Goal: Task Accomplishment & Management: Manage account settings

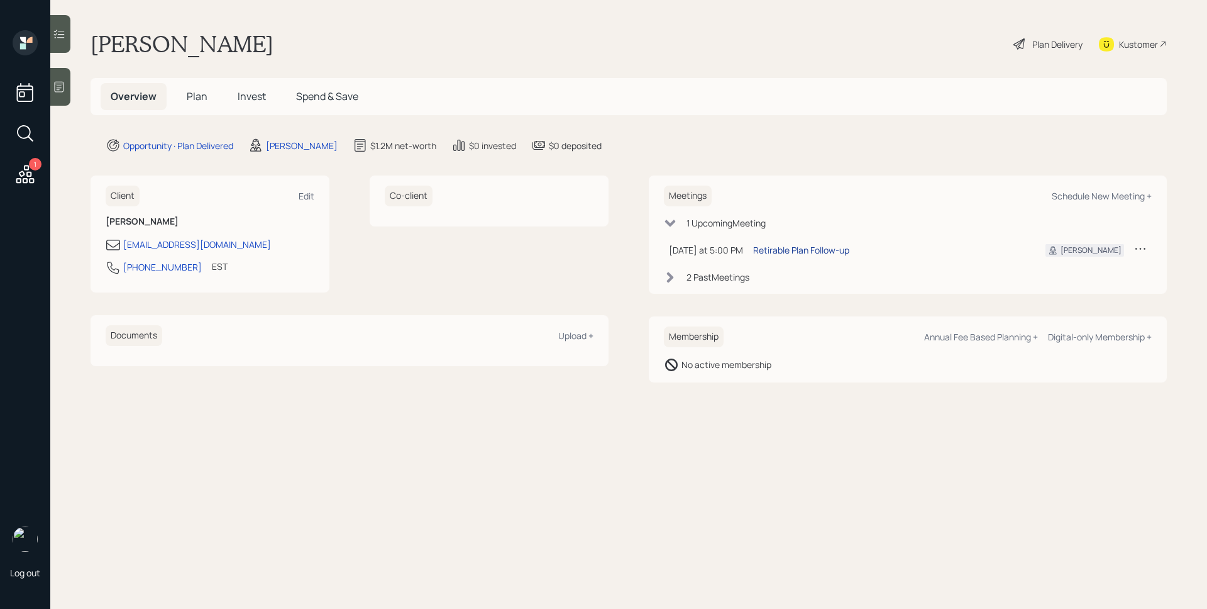
click at [815, 255] on div "Retirable Plan Follow-up" at bounding box center [801, 249] width 96 height 13
click at [31, 173] on icon at bounding box center [25, 174] width 18 height 18
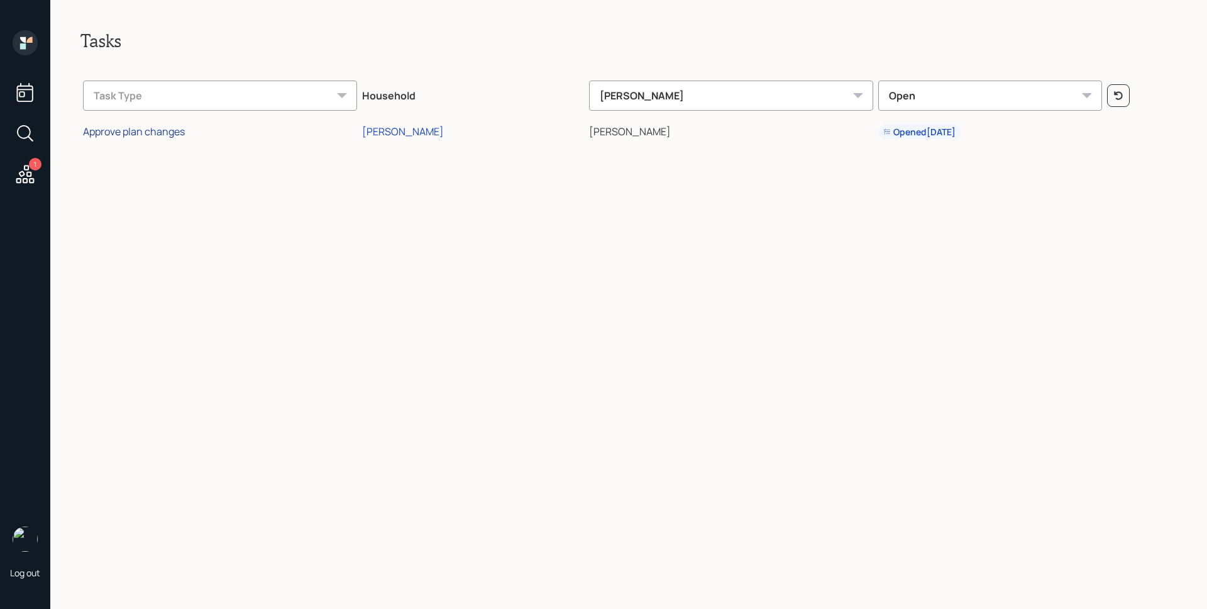
click at [134, 132] on div "Approve plan changes" at bounding box center [134, 131] width 102 height 14
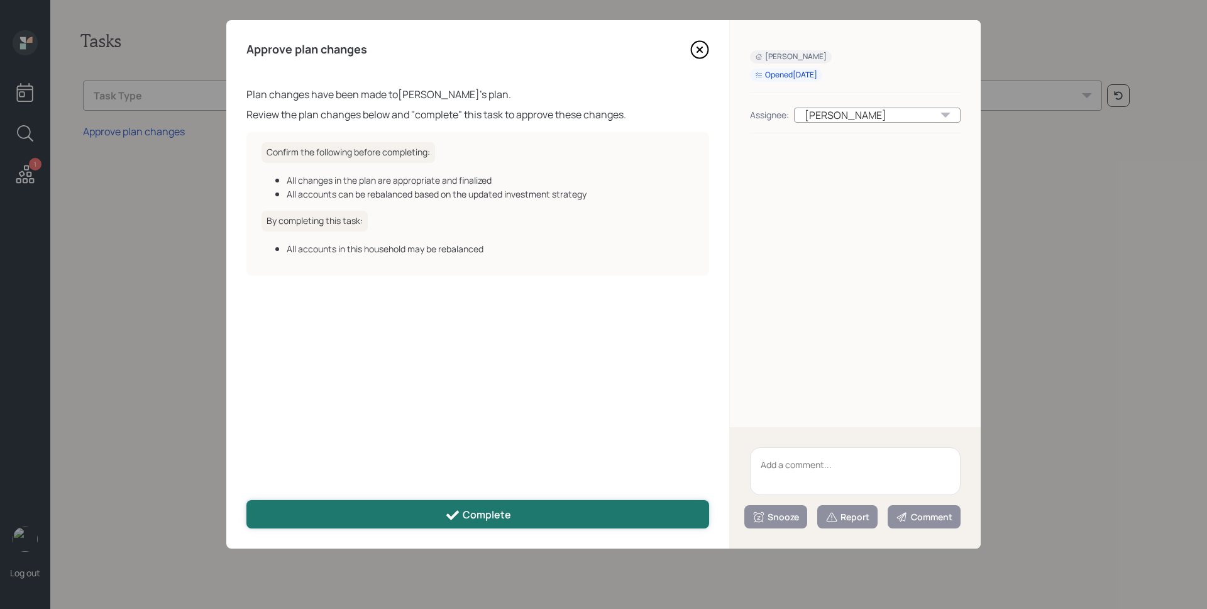
click at [468, 514] on div "Complete" at bounding box center [478, 514] width 66 height 15
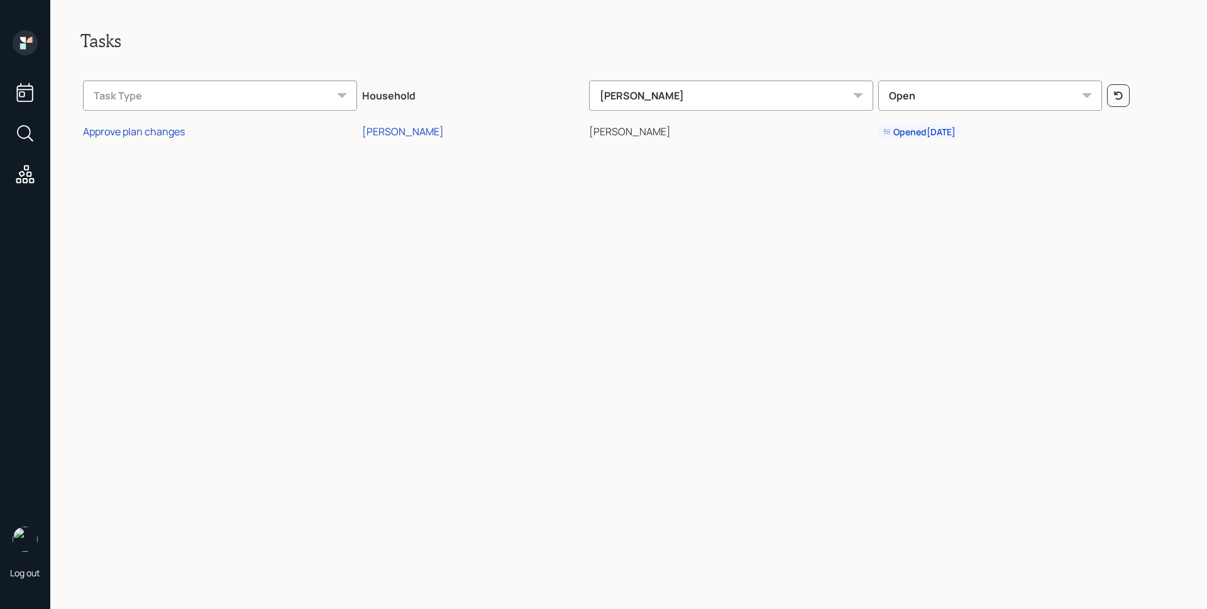
click at [31, 35] on icon at bounding box center [25, 42] width 25 height 25
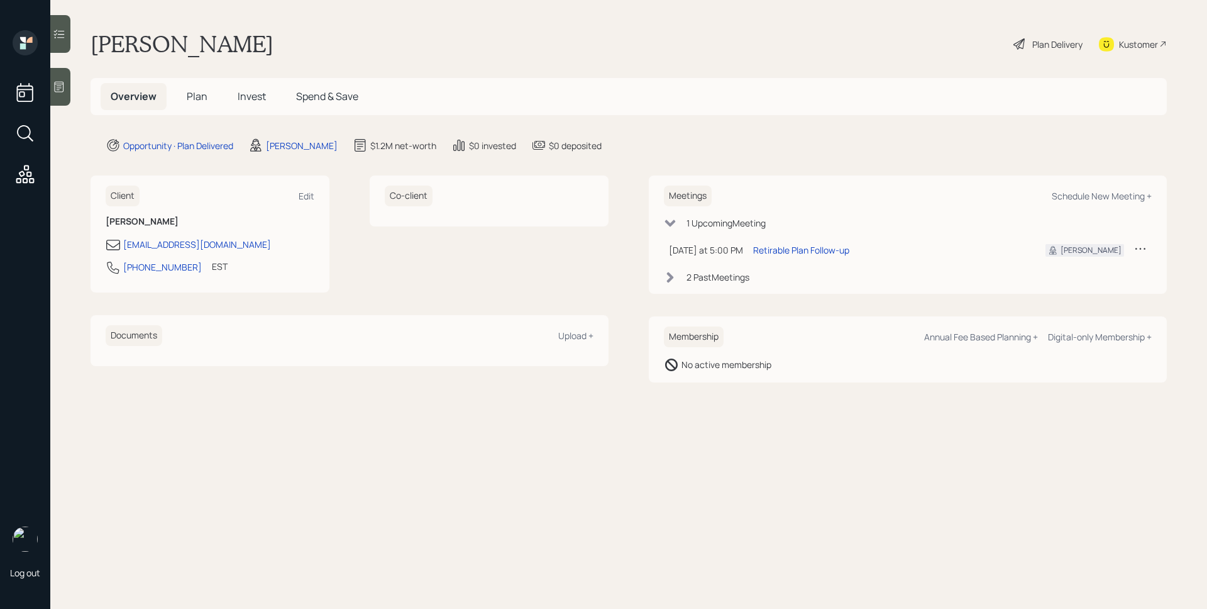
click at [192, 98] on span "Plan" at bounding box center [197, 96] width 21 height 14
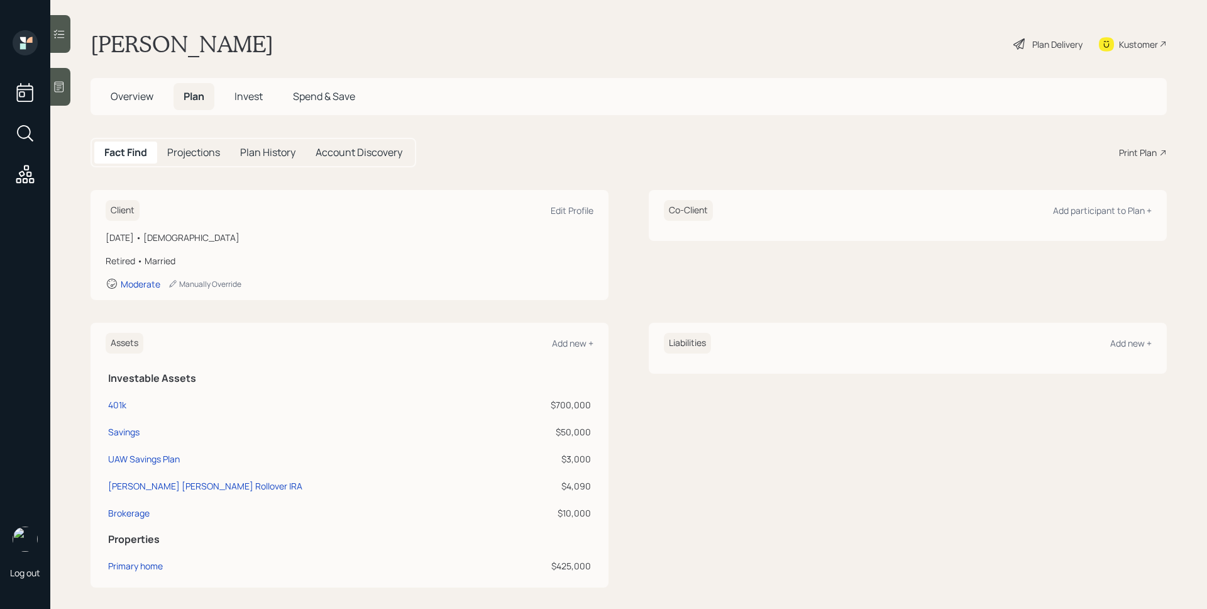
click at [239, 102] on span "Invest" at bounding box center [248, 96] width 28 height 14
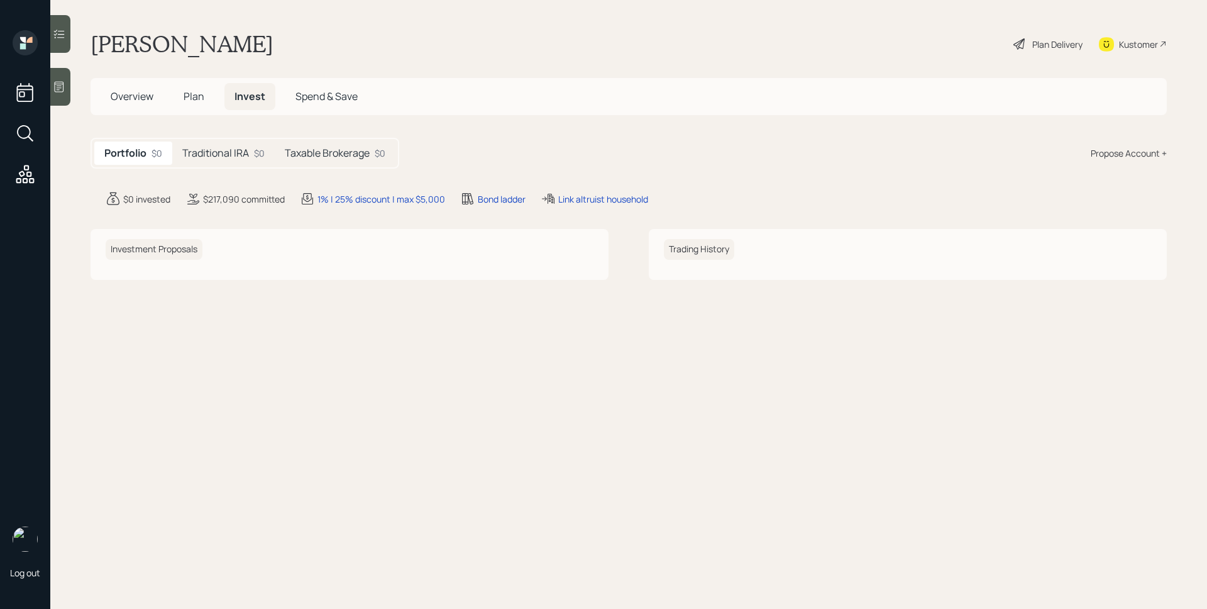
click at [222, 163] on div "Traditional IRA $0" at bounding box center [223, 152] width 102 height 23
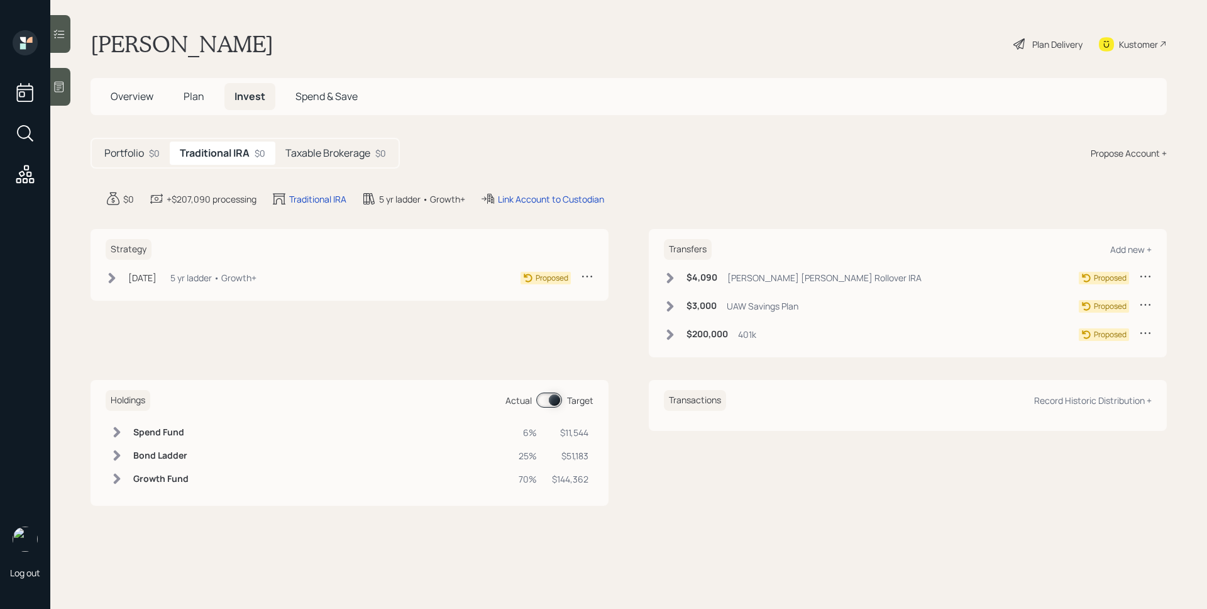
click at [309, 154] on h5 "Taxable Brokerage" at bounding box center [327, 153] width 85 height 12
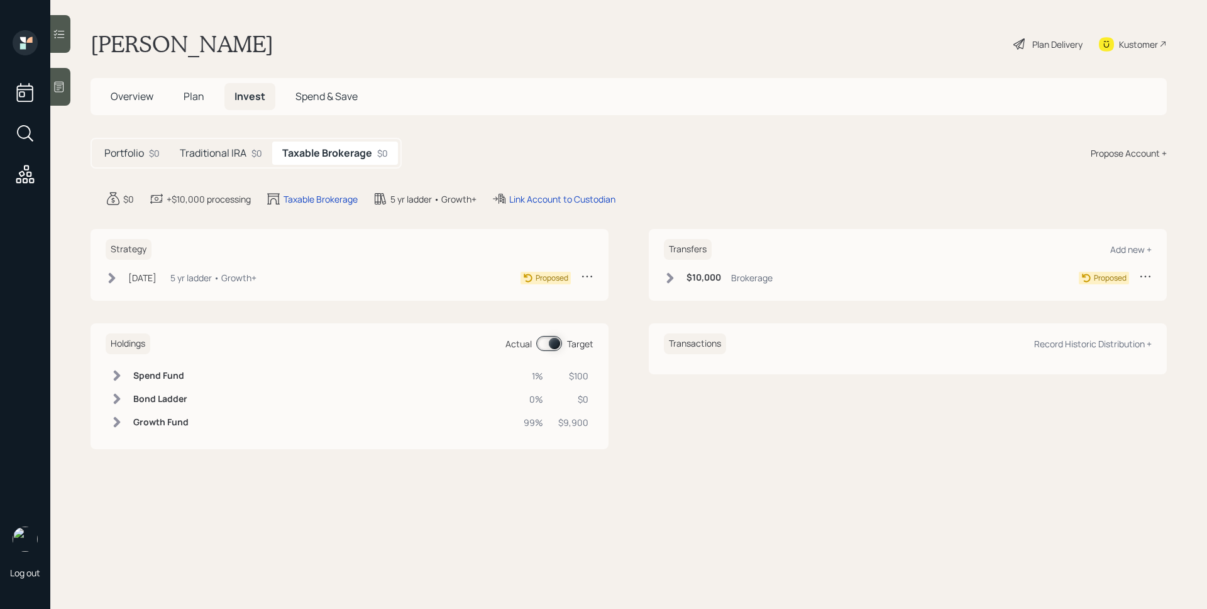
click at [221, 150] on h5 "Traditional IRA" at bounding box center [213, 153] width 67 height 12
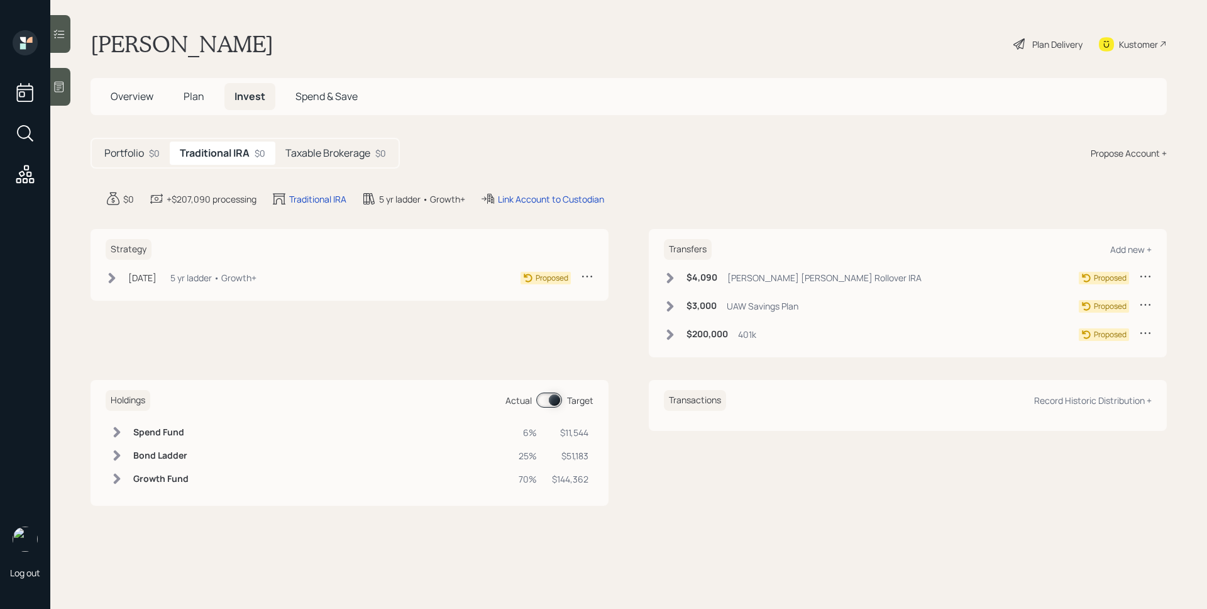
click at [124, 148] on h5 "Portfolio" at bounding box center [124, 153] width 40 height 12
